Goal: Information Seeking & Learning: Find specific fact

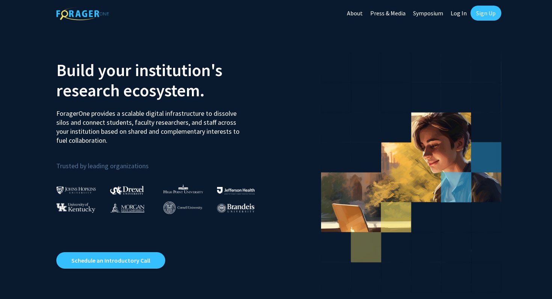
click at [485, 12] on link "Sign Up" at bounding box center [485, 13] width 31 height 15
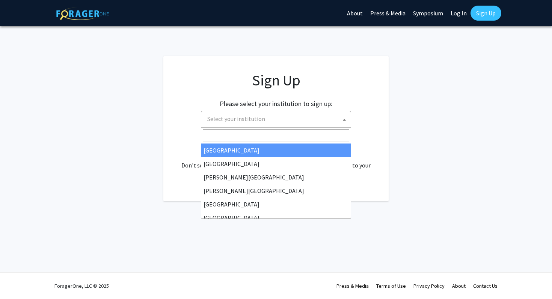
click at [285, 118] on span "Select your institution" at bounding box center [277, 118] width 146 height 15
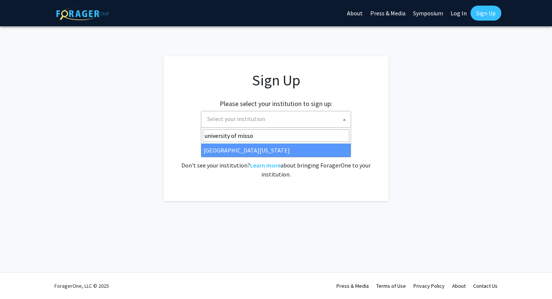
type input "university of missou"
select select "33"
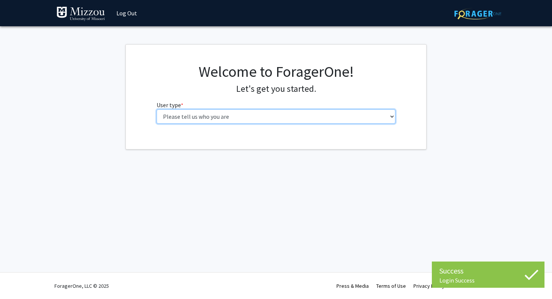
click at [226, 120] on select "Please tell us who you are Undergraduate Student Master's Student Doctoral Cand…" at bounding box center [275, 117] width 239 height 14
select select "1: undergrad"
click at [156, 110] on select "Please tell us who you are Undergraduate Student Master's Student Doctoral Cand…" at bounding box center [275, 117] width 239 height 14
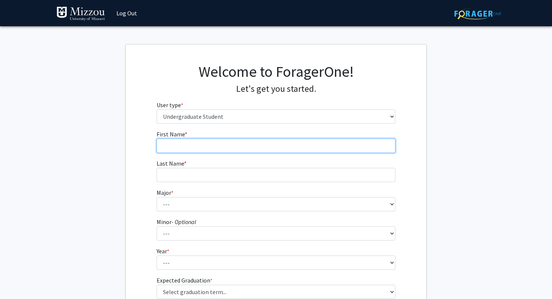
click at [265, 146] on input "First Name * required" at bounding box center [275, 146] width 239 height 14
type input "[PERSON_NAME]"
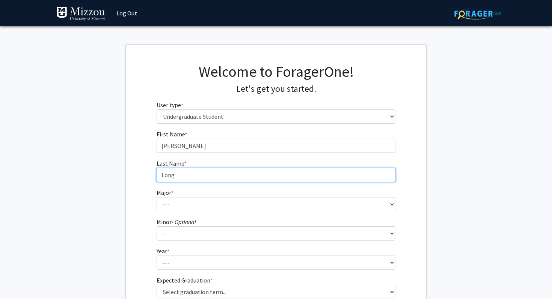
type input "Long"
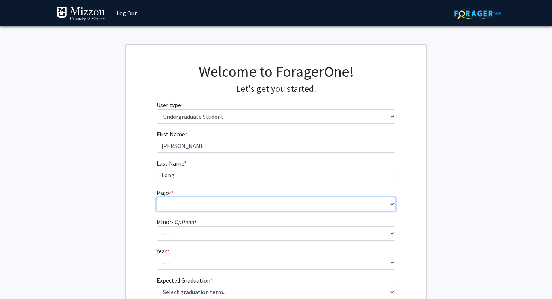
click at [317, 207] on select "--- Agribusiness Management Agricultural Education Agricultural Education: Comm…" at bounding box center [275, 204] width 239 height 14
select select "106: 2599"
click at [156, 197] on select "--- Agribusiness Management Agricultural Education Agricultural Education: Comm…" at bounding box center [275, 204] width 239 height 14
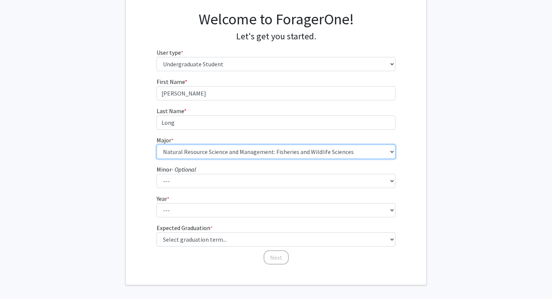
scroll to position [53, 0]
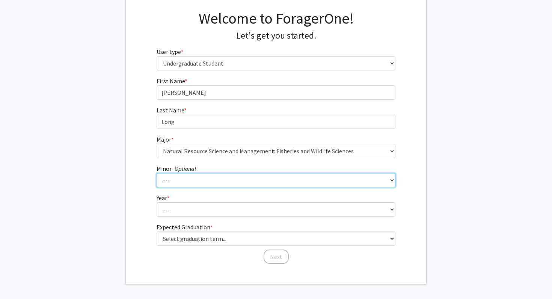
click at [215, 178] on select "--- Accountancy Aerospace Engineering Aerospace Studies Agribusiness Management…" at bounding box center [275, 180] width 239 height 14
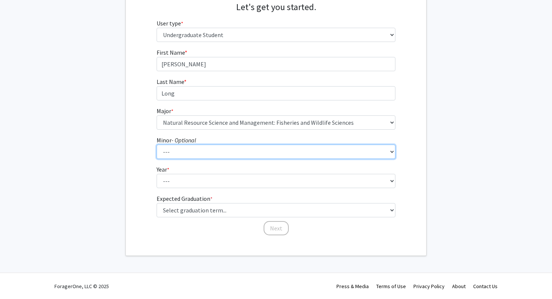
scroll to position [82, 0]
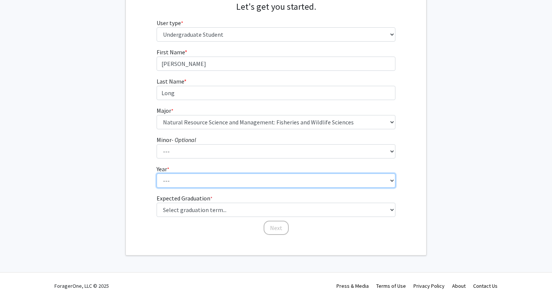
click at [185, 182] on select "--- First-year Sophomore Junior Senior Postbaccalaureate Certificate" at bounding box center [275, 181] width 239 height 14
select select "4: senior"
click at [156, 174] on select "--- First-year Sophomore Junior Senior Postbaccalaureate Certificate" at bounding box center [275, 181] width 239 height 14
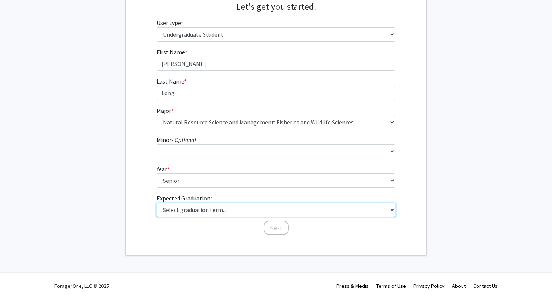
click at [193, 212] on select "Select graduation term... Spring 2025 Summer 2025 Fall 2025 Winter 2025 Spring …" at bounding box center [275, 210] width 239 height 14
select select "5: spring_2026"
click at [156, 203] on select "Select graduation term... Spring 2025 Summer 2025 Fall 2025 Winter 2025 Spring …" at bounding box center [275, 210] width 239 height 14
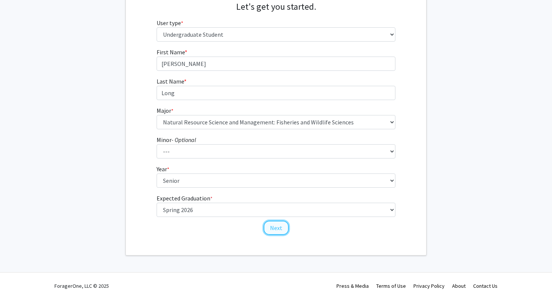
click at [267, 233] on button "Next" at bounding box center [275, 228] width 25 height 14
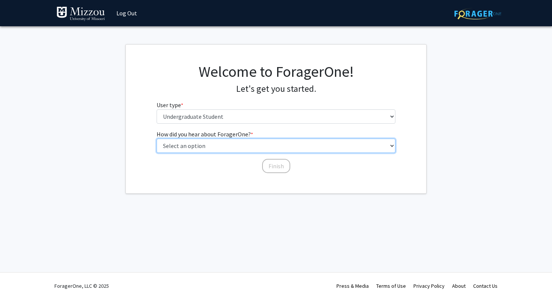
click at [223, 148] on select "Select an option Peer/student recommendation Faculty/staff recommendation Unive…" at bounding box center [275, 146] width 239 height 14
select select "2: faculty_recommendation"
click at [156, 139] on select "Select an option Peer/student recommendation Faculty/staff recommendation Unive…" at bounding box center [275, 146] width 239 height 14
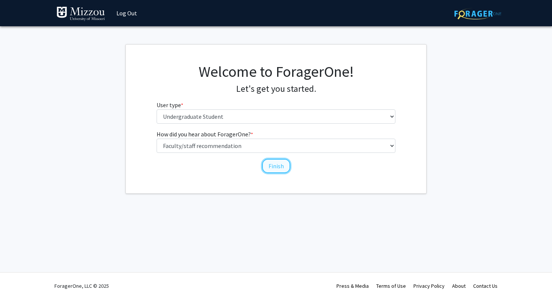
click at [272, 167] on button "Finish" at bounding box center [276, 166] width 28 height 14
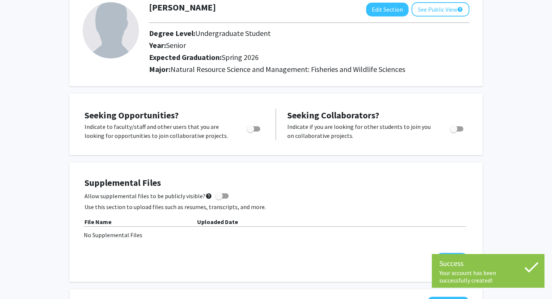
scroll to position [49, 0]
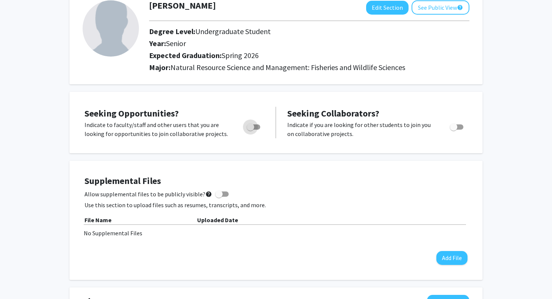
click at [253, 126] on span "Toggle" at bounding box center [250, 127] width 8 height 8
click at [250, 130] on input "Are you actively seeking opportunities?" at bounding box center [250, 130] width 0 height 0
checkbox input "true"
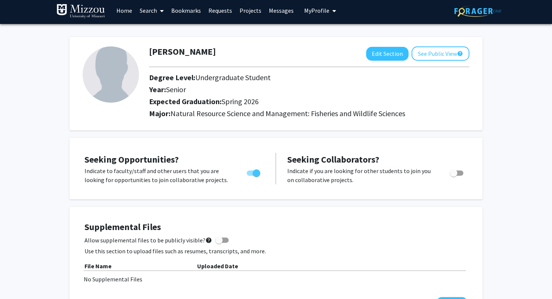
scroll to position [0, 0]
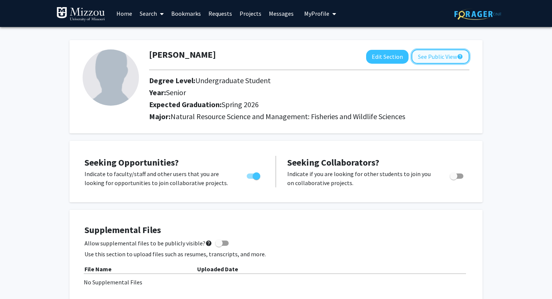
click at [427, 52] on button "See Public View help" at bounding box center [440, 57] width 58 height 14
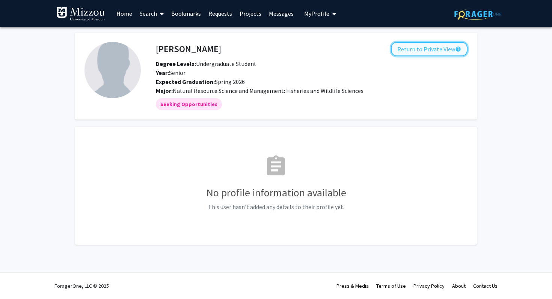
click at [427, 47] on button "Return to Private View help" at bounding box center [429, 49] width 77 height 14
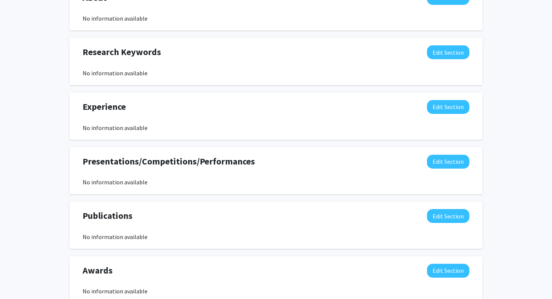
scroll to position [355, 0]
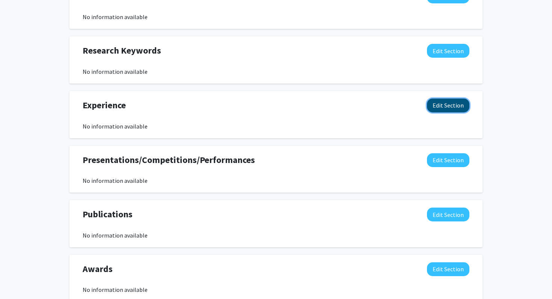
click at [455, 106] on button "Edit Section" at bounding box center [448, 106] width 42 height 14
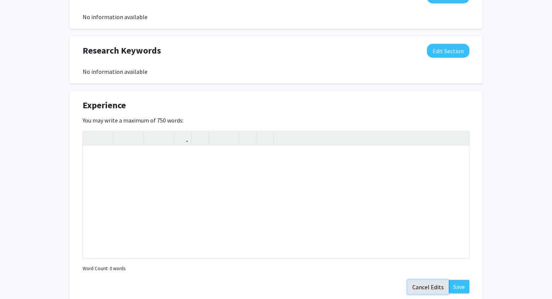
click at [426, 285] on button "Cancel Edits" at bounding box center [427, 287] width 41 height 14
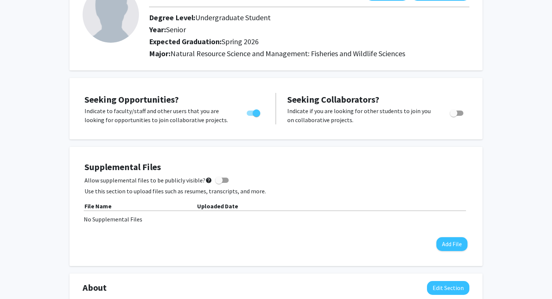
scroll to position [0, 0]
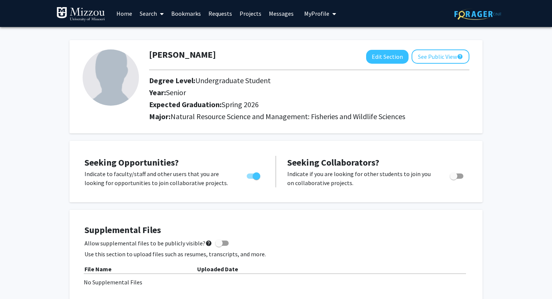
click at [154, 12] on link "Search" at bounding box center [152, 13] width 32 height 26
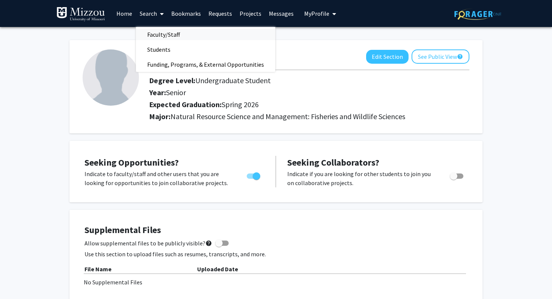
click at [158, 33] on span "Faculty/Staff" at bounding box center [163, 34] width 55 height 15
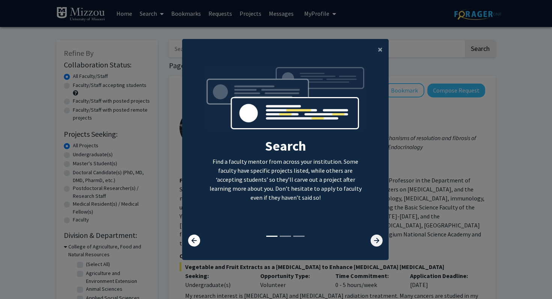
click at [375, 239] on icon at bounding box center [376, 241] width 12 height 12
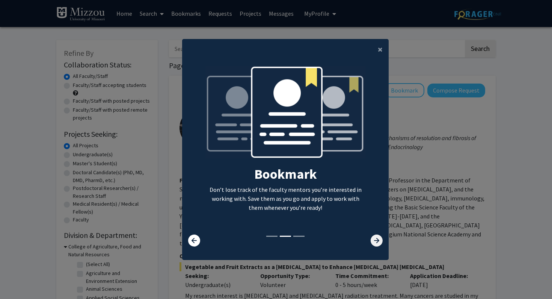
click at [375, 239] on icon at bounding box center [376, 241] width 12 height 12
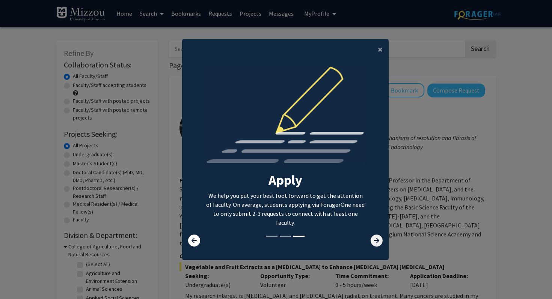
click at [375, 239] on icon at bounding box center [376, 241] width 12 height 12
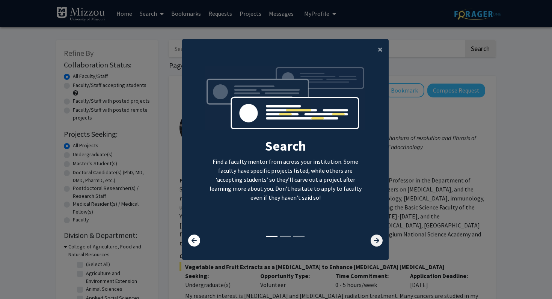
click at [375, 239] on icon at bounding box center [376, 241] width 12 height 12
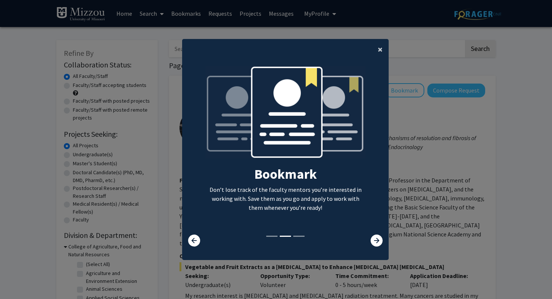
click at [379, 48] on span "×" at bounding box center [379, 50] width 5 height 12
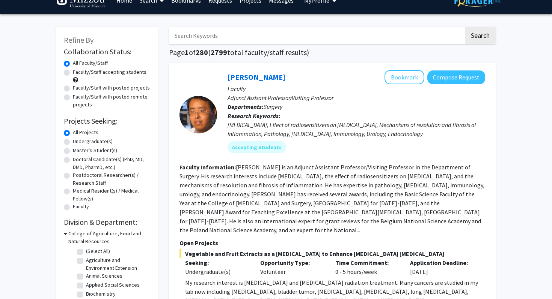
scroll to position [14, 0]
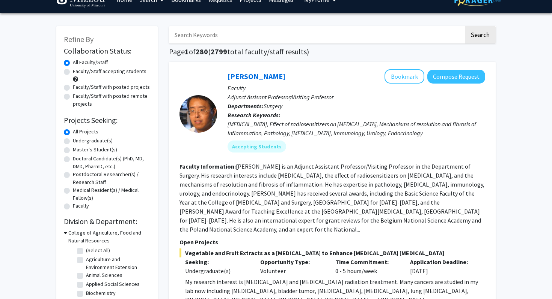
click at [73, 140] on label "Undergraduate(s)" at bounding box center [93, 141] width 40 height 8
click at [73, 140] on input "Undergraduate(s)" at bounding box center [75, 139] width 5 height 5
radio input "true"
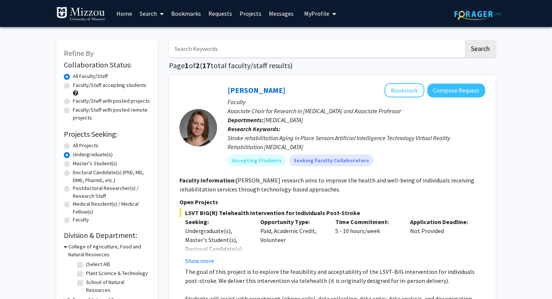
click at [73, 83] on label "Faculty/Staff accepting students" at bounding box center [110, 85] width 74 height 8
click at [73, 83] on input "Faculty/Staff accepting students" at bounding box center [75, 83] width 5 height 5
radio input "true"
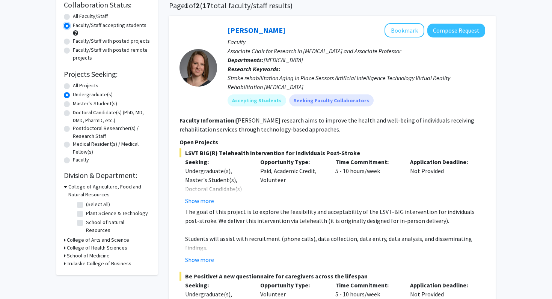
scroll to position [62, 0]
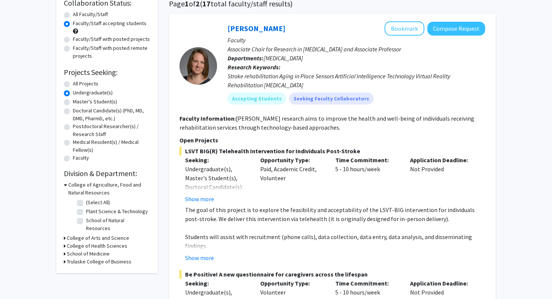
click at [86, 221] on label "School of Natural Resources" at bounding box center [117, 225] width 62 height 16
click at [86, 221] on input "School of Natural Resources" at bounding box center [88, 219] width 5 height 5
checkbox input "true"
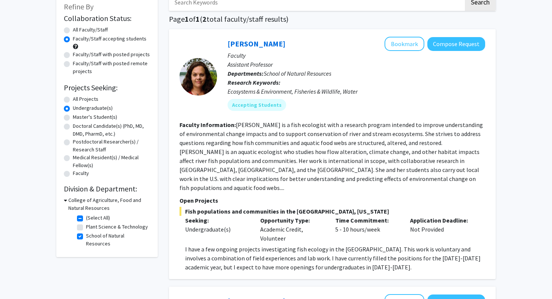
scroll to position [46, 0]
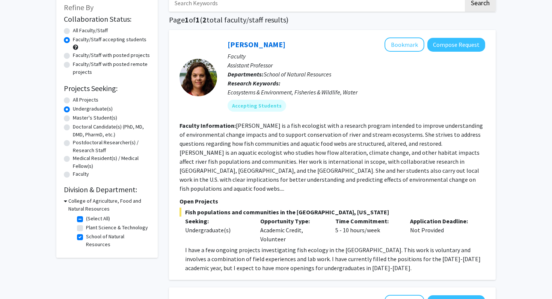
click at [86, 239] on label "School of Natural Resources" at bounding box center [117, 241] width 62 height 16
click at [86, 238] on input "School of Natural Resources" at bounding box center [88, 235] width 5 height 5
checkbox input "false"
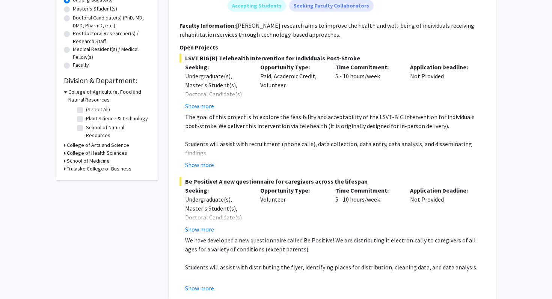
scroll to position [135, 0]
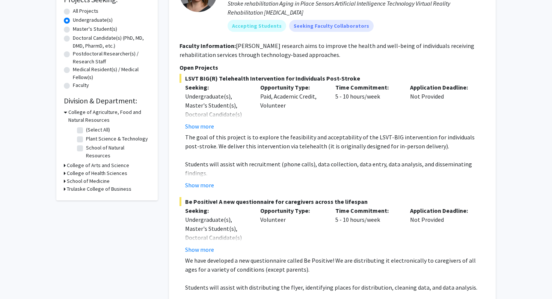
click at [86, 128] on label "(Select All)" at bounding box center [98, 130] width 24 height 8
click at [86, 128] on input "(Select All)" at bounding box center [88, 128] width 5 height 5
checkbox input "true"
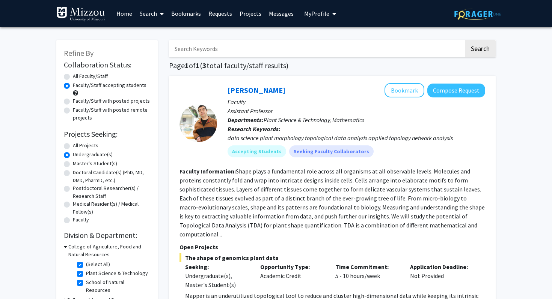
click at [69, 80] on div "All Faculty/Staff" at bounding box center [107, 76] width 86 height 9
click at [73, 79] on label "All Faculty/Staff" at bounding box center [90, 76] width 35 height 8
click at [73, 77] on input "All Faculty/Staff" at bounding box center [75, 74] width 5 height 5
radio input "true"
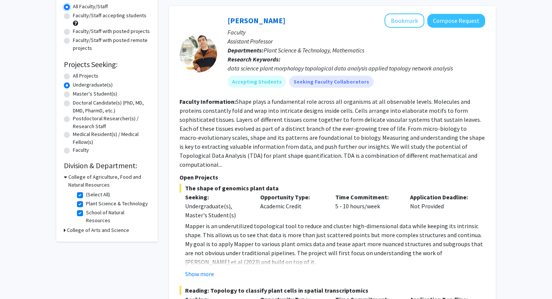
scroll to position [71, 0]
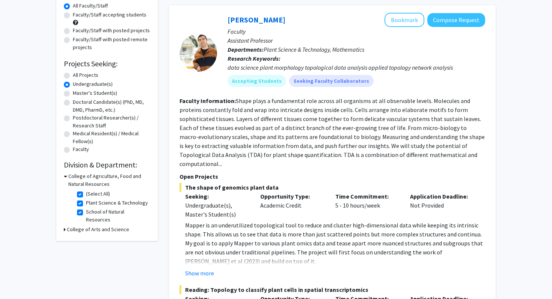
click at [86, 193] on label "(Select All)" at bounding box center [98, 194] width 24 height 8
click at [86, 193] on input "(Select All)" at bounding box center [88, 192] width 5 height 5
checkbox input "false"
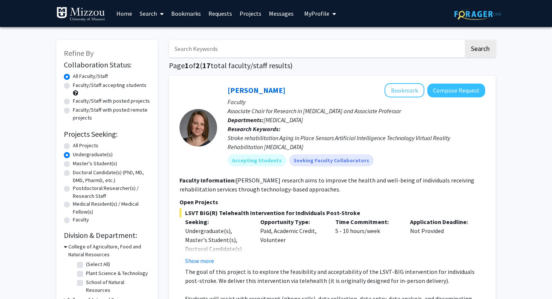
click at [148, 10] on link "Search" at bounding box center [152, 13] width 32 height 26
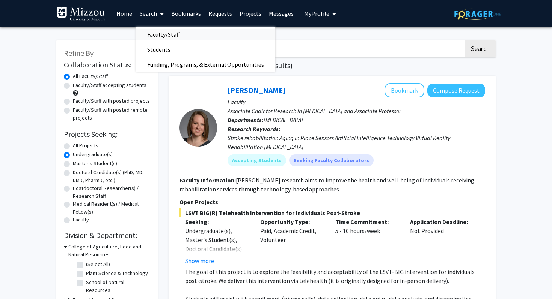
click at [157, 36] on span "Faculty/Staff" at bounding box center [163, 34] width 55 height 15
radio input "true"
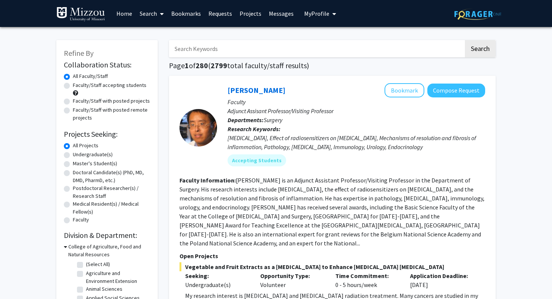
click at [208, 53] on input "Search Keywords" at bounding box center [316, 48] width 295 height 17
type input "[PERSON_NAME]"
click at [464, 40] on button "Search" at bounding box center [479, 48] width 31 height 17
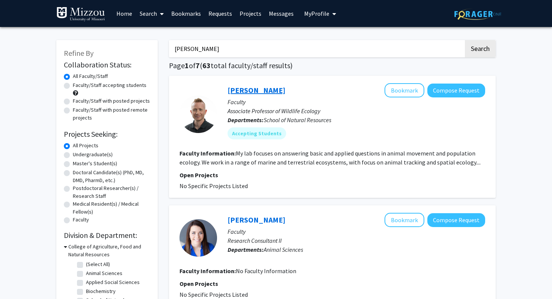
click at [250, 91] on link "[PERSON_NAME]" at bounding box center [256, 90] width 58 height 9
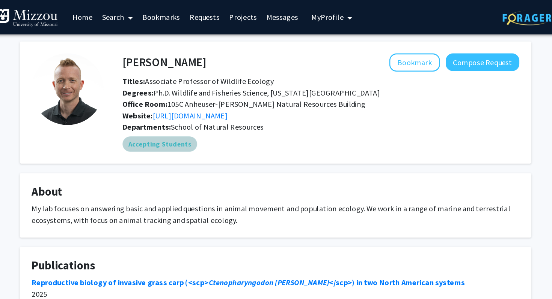
click at [174, 114] on mat-chip "Accepting Students" at bounding box center [185, 113] width 59 height 12
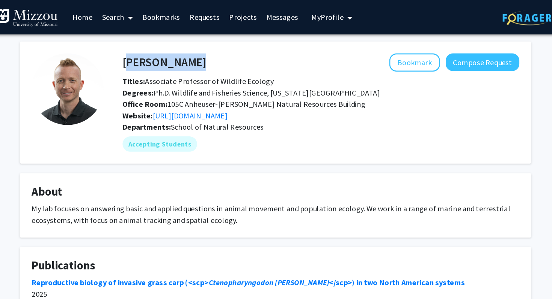
drag, startPoint x: 158, startPoint y: 48, endPoint x: 213, endPoint y: 44, distance: 54.6
click at [213, 44] on div "[PERSON_NAME] Bookmark Compose Request" at bounding box center [311, 49] width 323 height 14
click at [221, 44] on div "Bookmark Compose Request" at bounding box center [344, 49] width 246 height 14
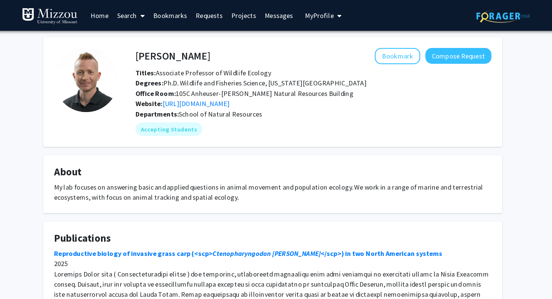
click at [147, 19] on link "Search" at bounding box center [152, 13] width 32 height 26
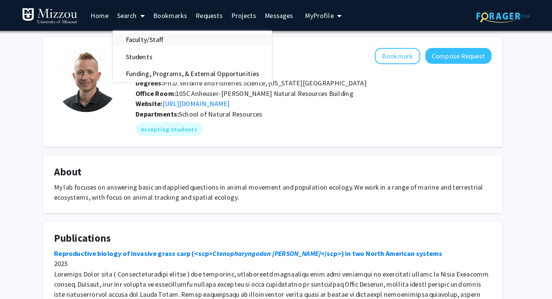
click at [156, 32] on span "Faculty/Staff" at bounding box center [163, 34] width 55 height 15
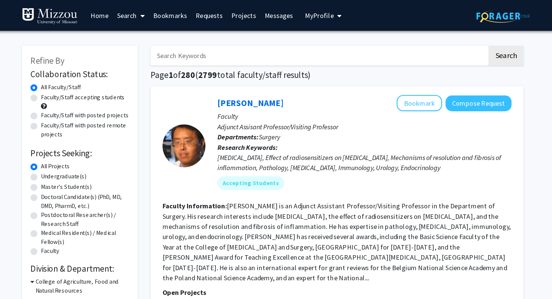
click at [229, 50] on input "Search Keywords" at bounding box center [316, 48] width 295 height 17
type input "[PERSON_NAME]"
click at [464, 40] on button "Search" at bounding box center [479, 48] width 31 height 17
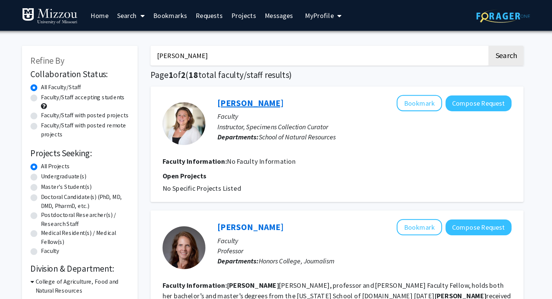
click at [245, 90] on link "[PERSON_NAME]" at bounding box center [256, 90] width 58 height 9
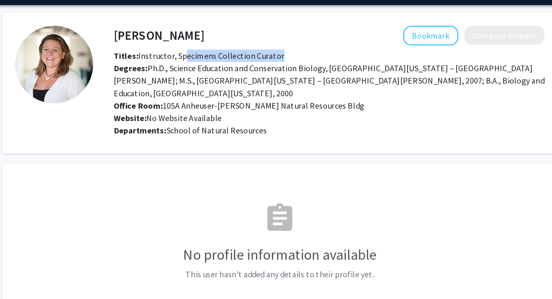
drag, startPoint x: 202, startPoint y: 65, endPoint x: 274, endPoint y: 63, distance: 72.4
click at [274, 63] on span "Titles: Instructor, Specimens Collection Curator" at bounding box center [217, 64] width 123 height 8
